Goal: Task Accomplishment & Management: Use online tool/utility

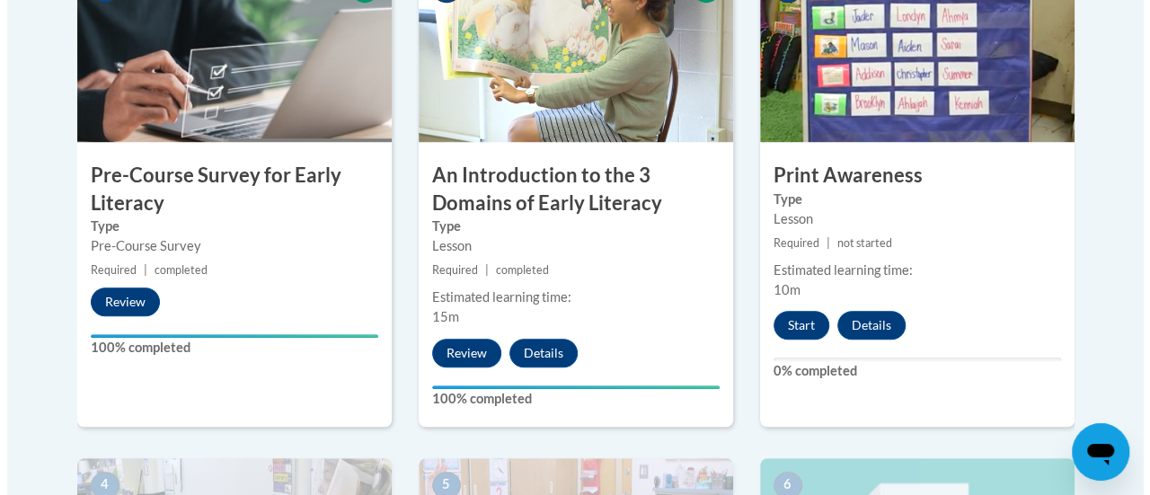
scroll to position [642, 0]
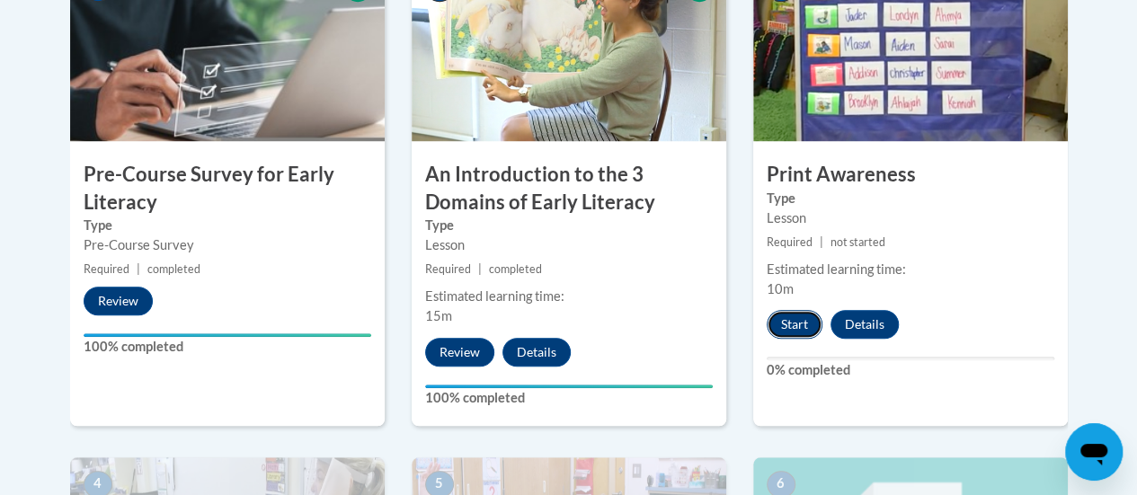
click at [787, 320] on button "Start" at bounding box center [794, 324] width 56 height 29
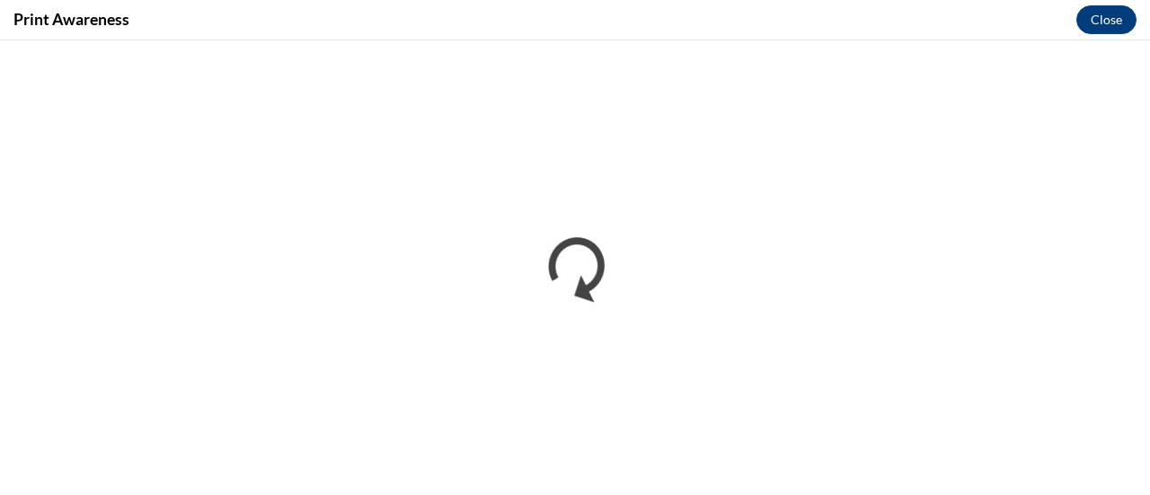
scroll to position [0, 0]
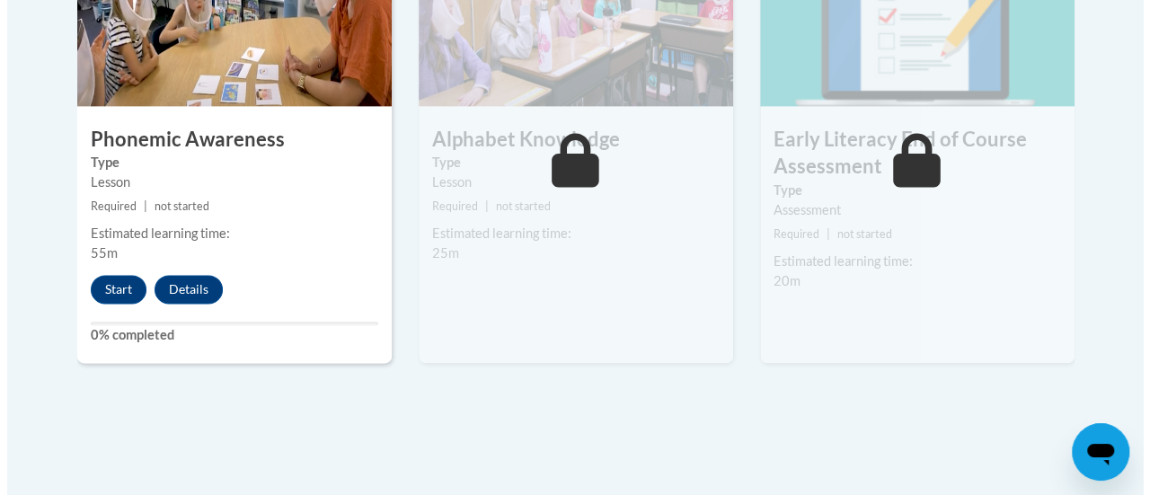
scroll to position [1184, 0]
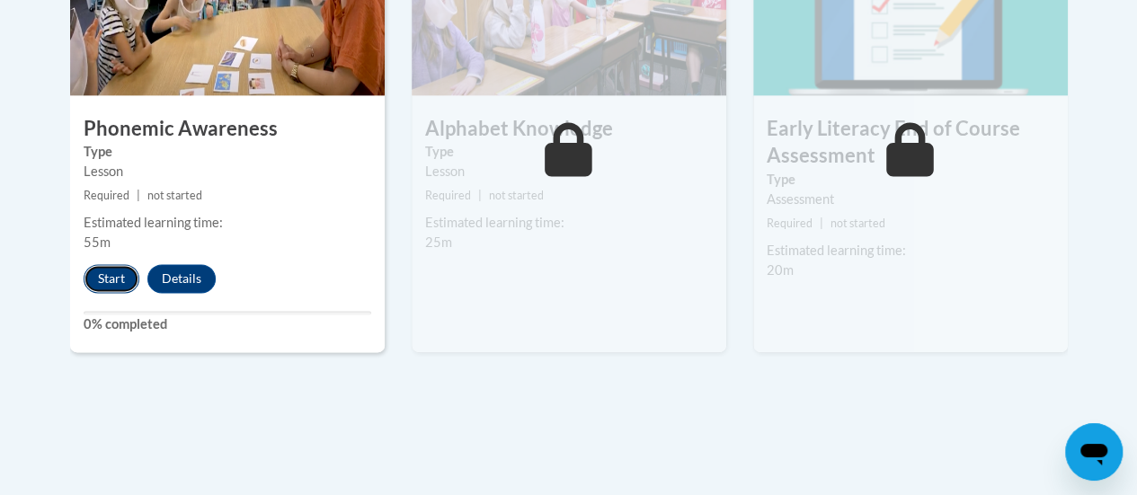
click at [106, 278] on button "Start" at bounding box center [112, 278] width 56 height 29
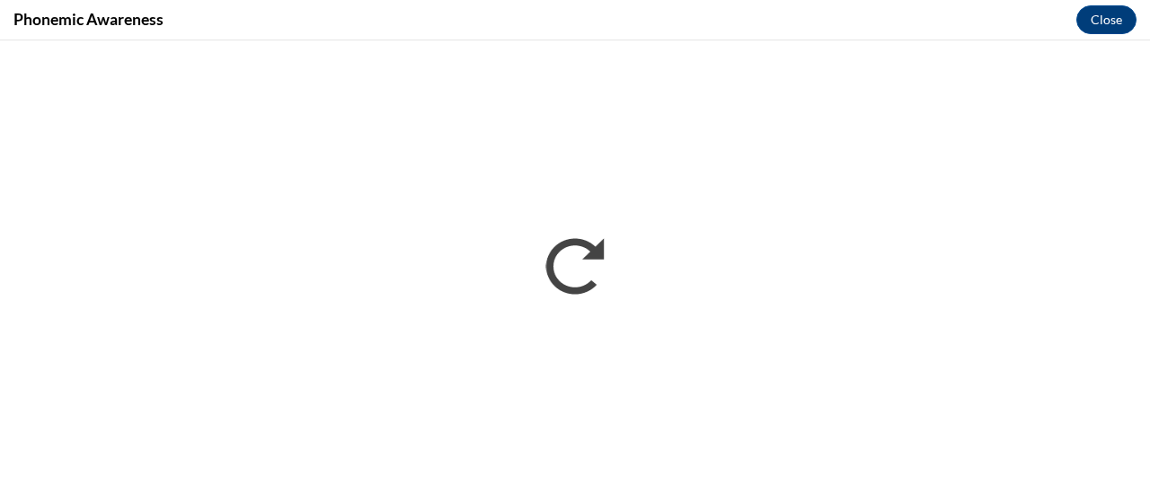
scroll to position [0, 0]
